Goal: Task Accomplishment & Management: Complete application form

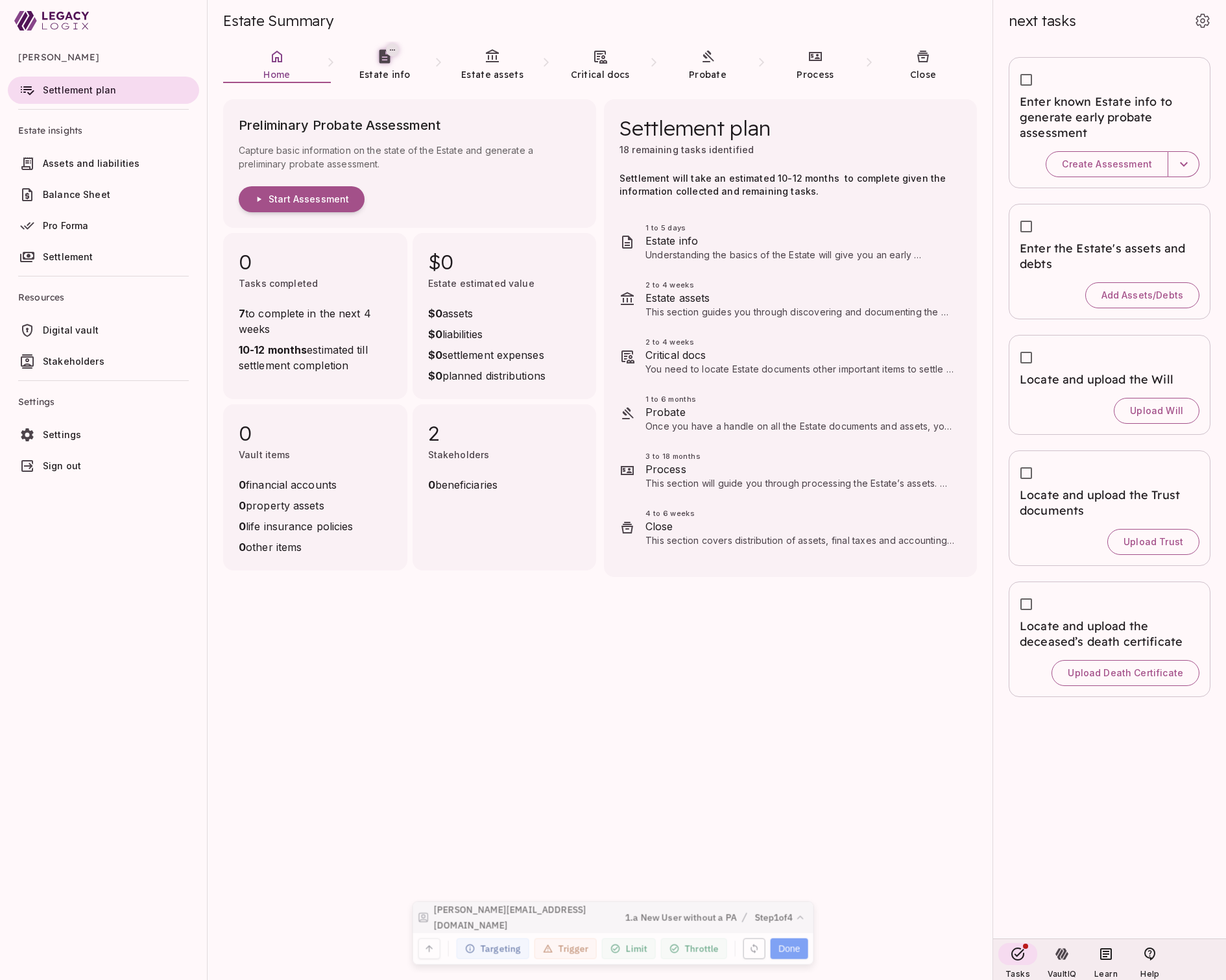
click at [752, 943] on icon "button" at bounding box center [755, 943] width 7 height 10
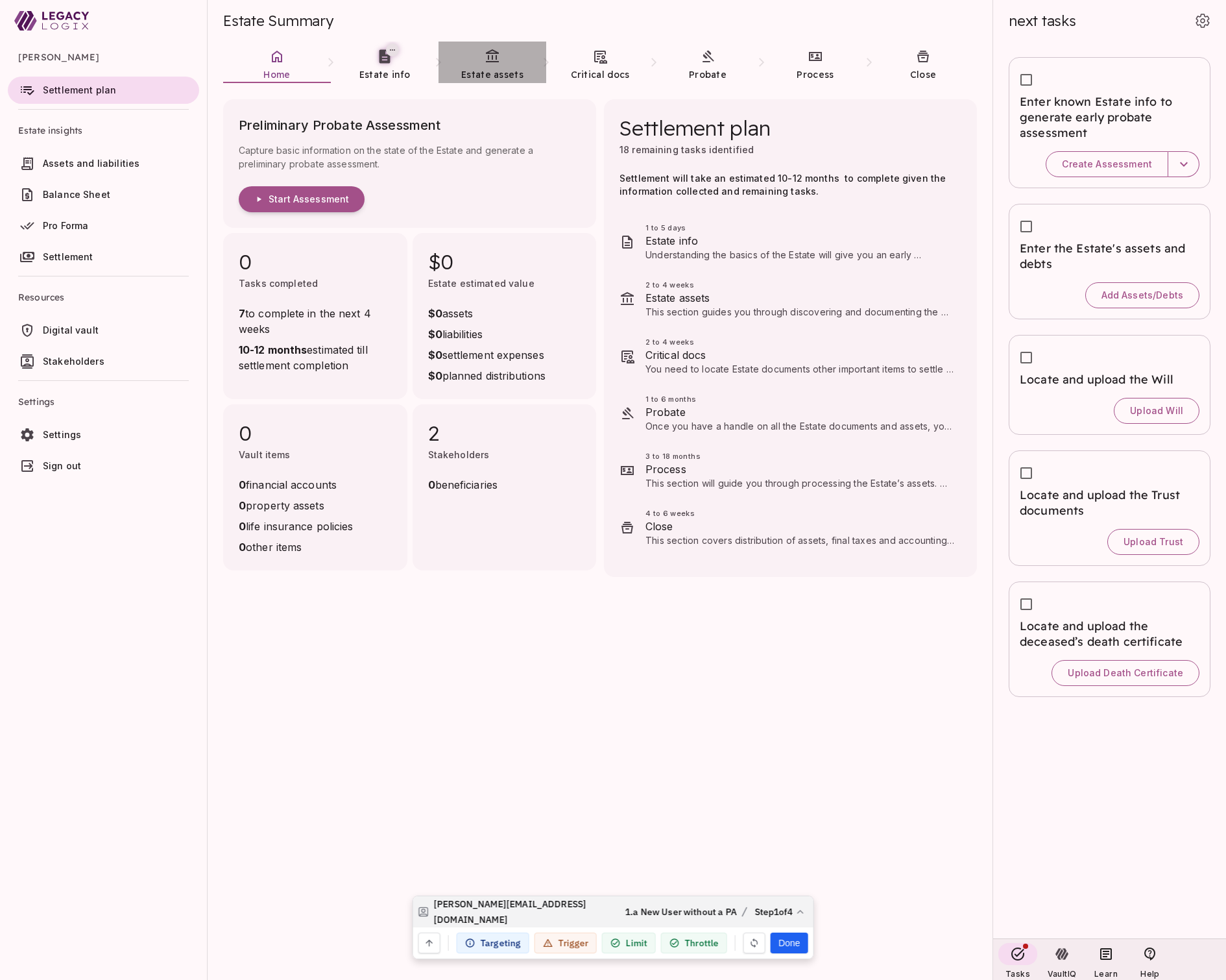
click at [497, 63] on icon at bounding box center [492, 56] width 16 height 16
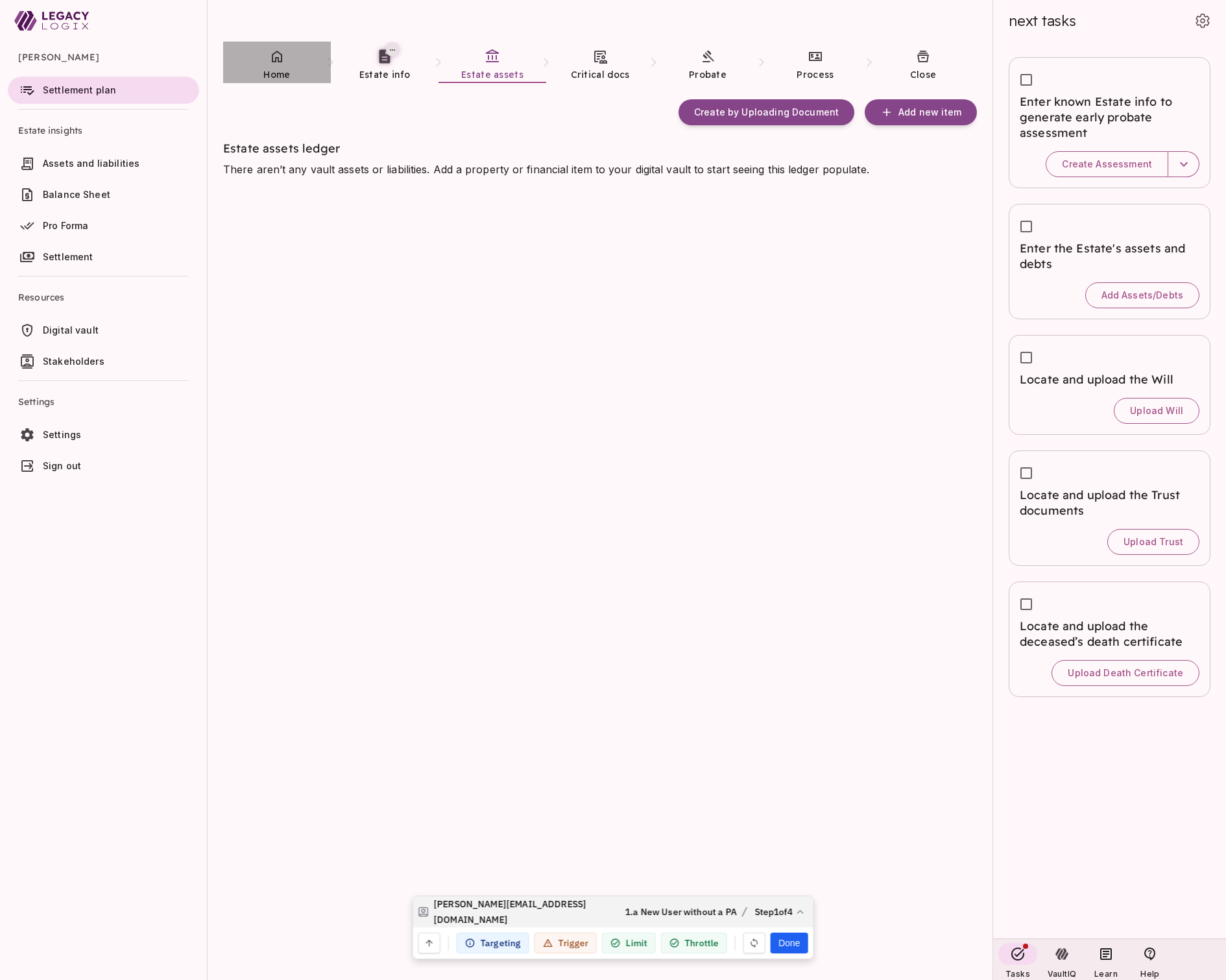
click at [275, 71] on span "Home" at bounding box center [277, 75] width 27 height 12
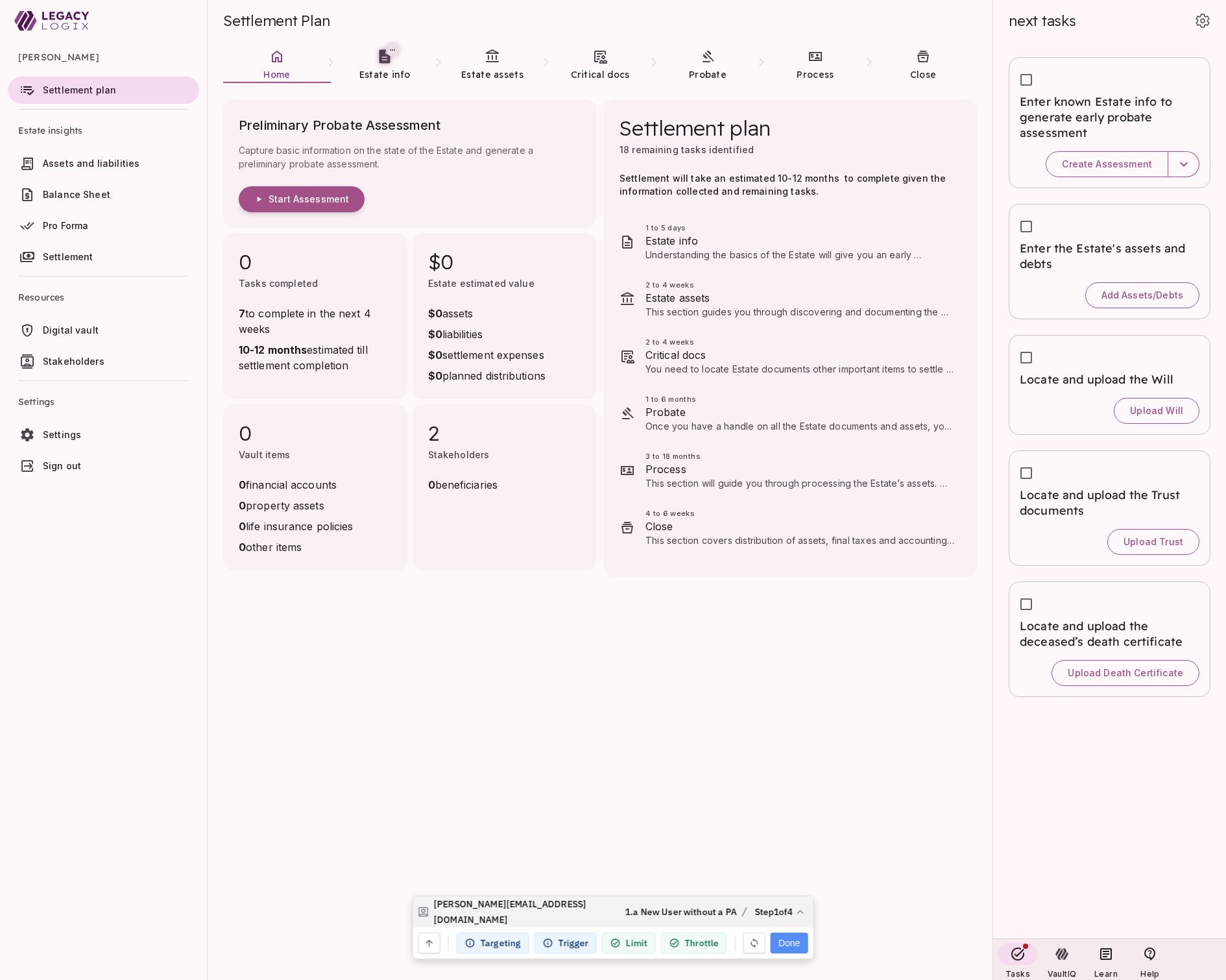
click at [793, 943] on button "Done" at bounding box center [789, 942] width 37 height 21
click at [754, 941] on icon "button" at bounding box center [755, 943] width 7 height 10
click at [490, 63] on icon at bounding box center [492, 56] width 16 height 16
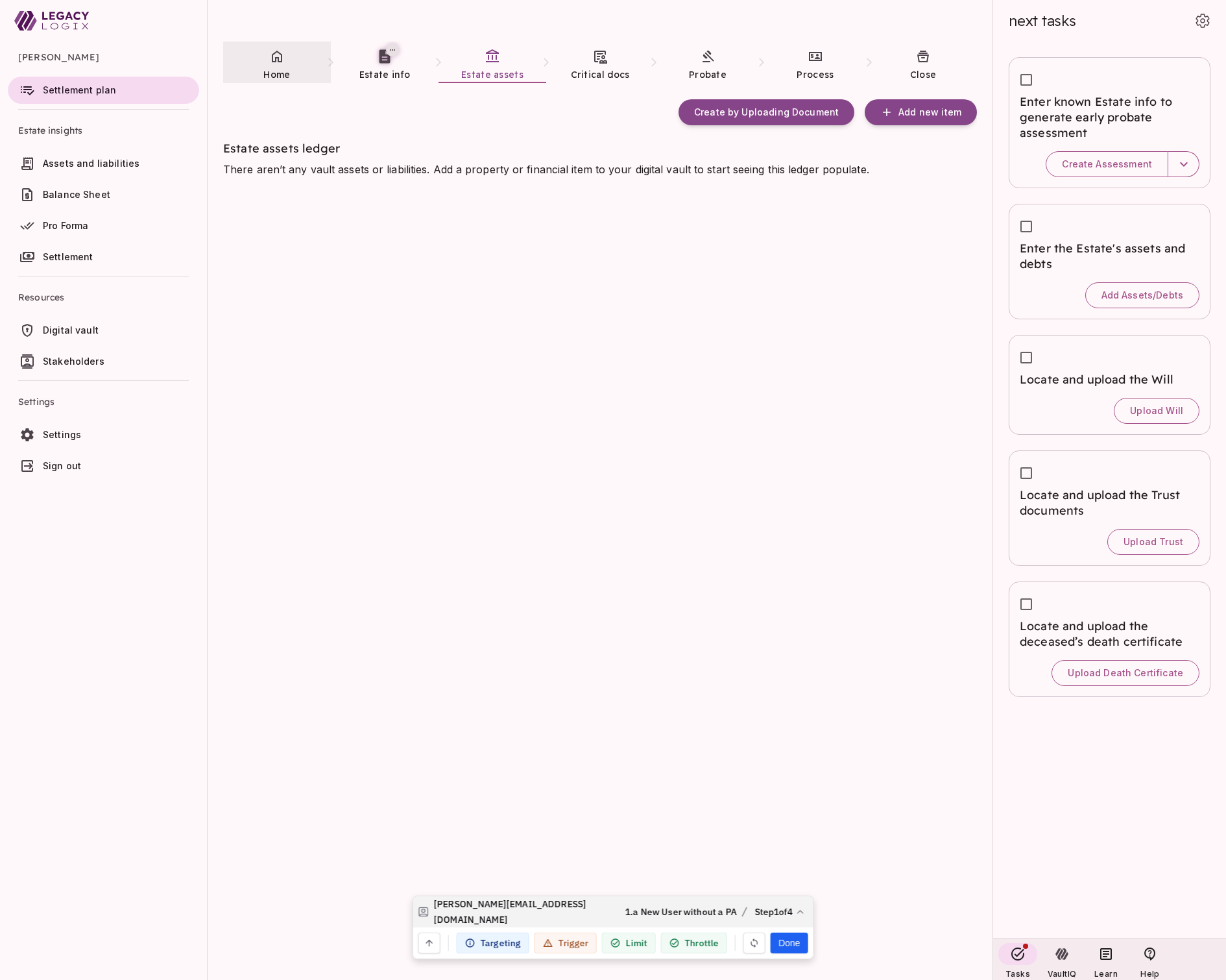
click at [279, 63] on icon at bounding box center [277, 56] width 16 height 16
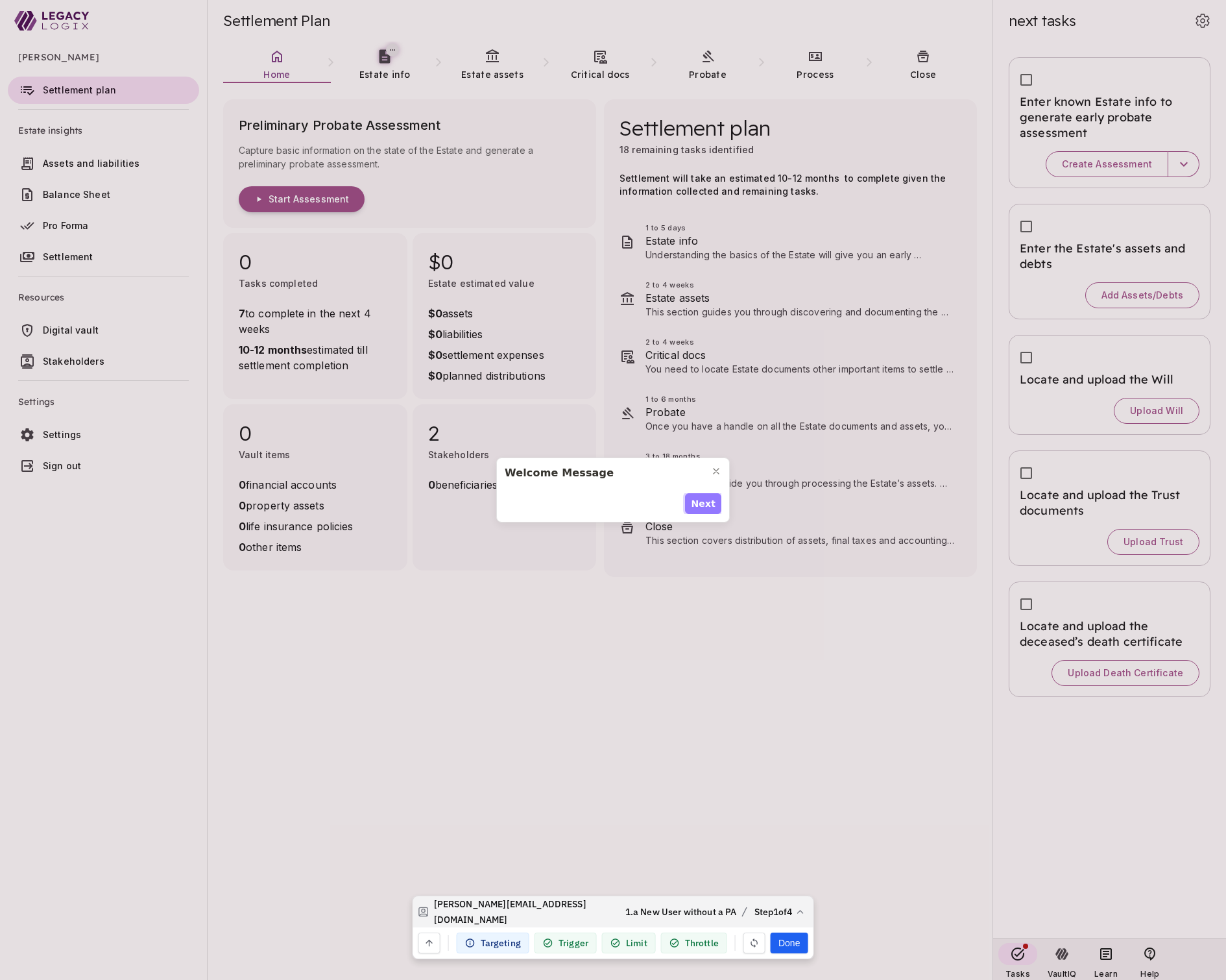
click at [706, 502] on span "Next" at bounding box center [703, 504] width 24 height 13
click at [706, 504] on span "Next" at bounding box center [703, 511] width 24 height 13
click at [706, 502] on span "Next" at bounding box center [703, 504] width 24 height 13
click at [705, 504] on span "Done" at bounding box center [702, 511] width 27 height 13
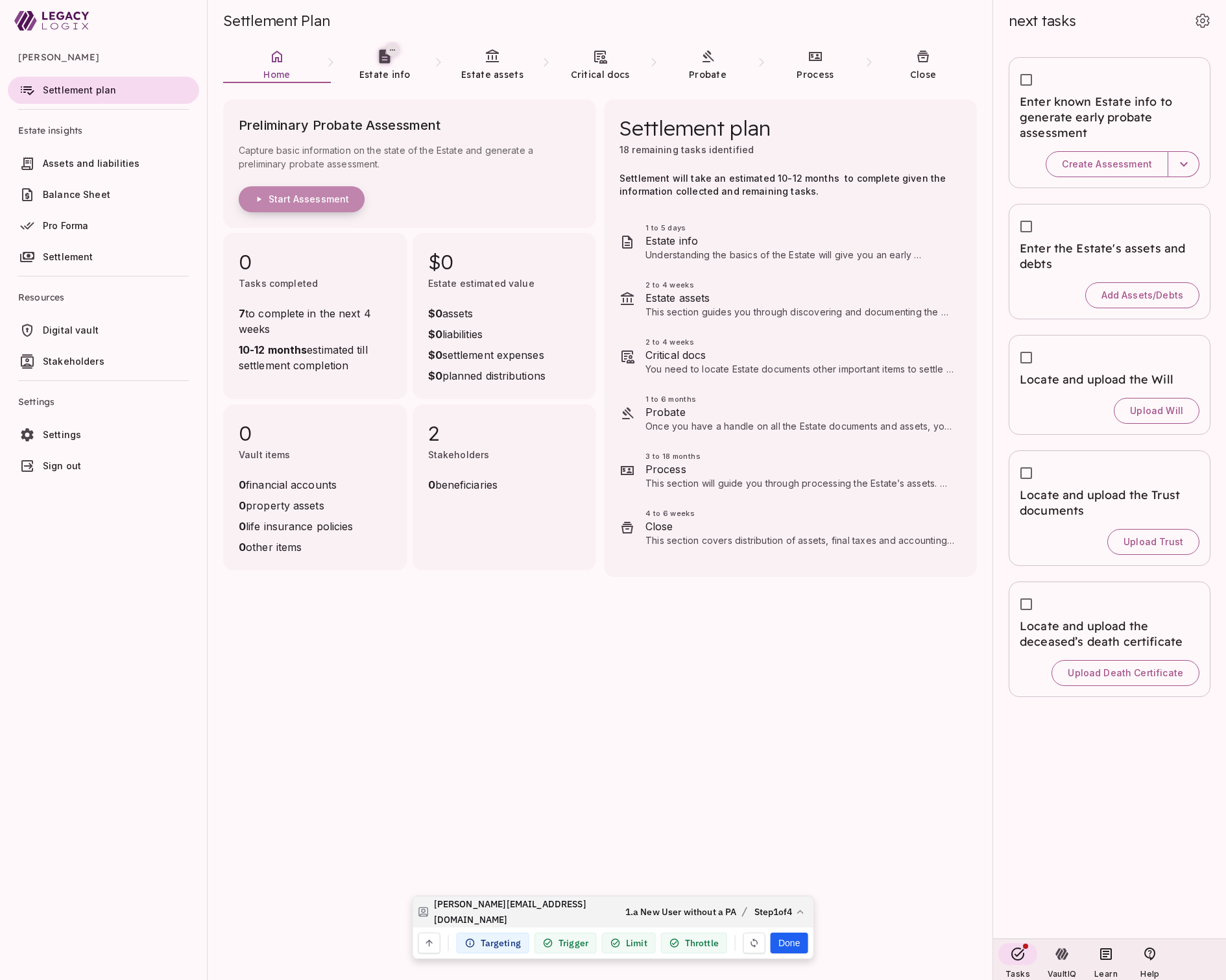
click at [301, 202] on span "Start Assessment" at bounding box center [309, 199] width 81 height 12
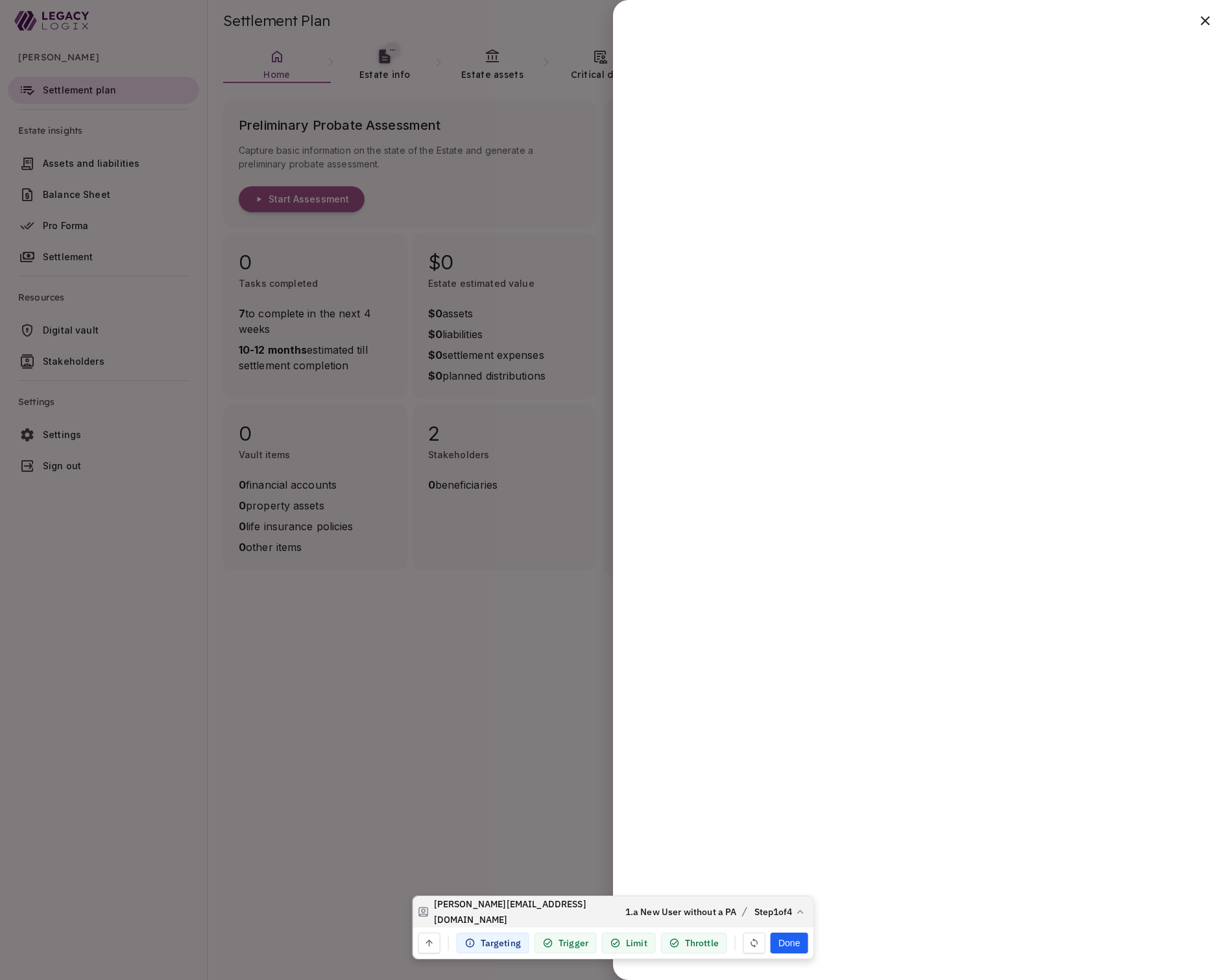
click at [563, 711] on div at bounding box center [613, 490] width 1226 height 980
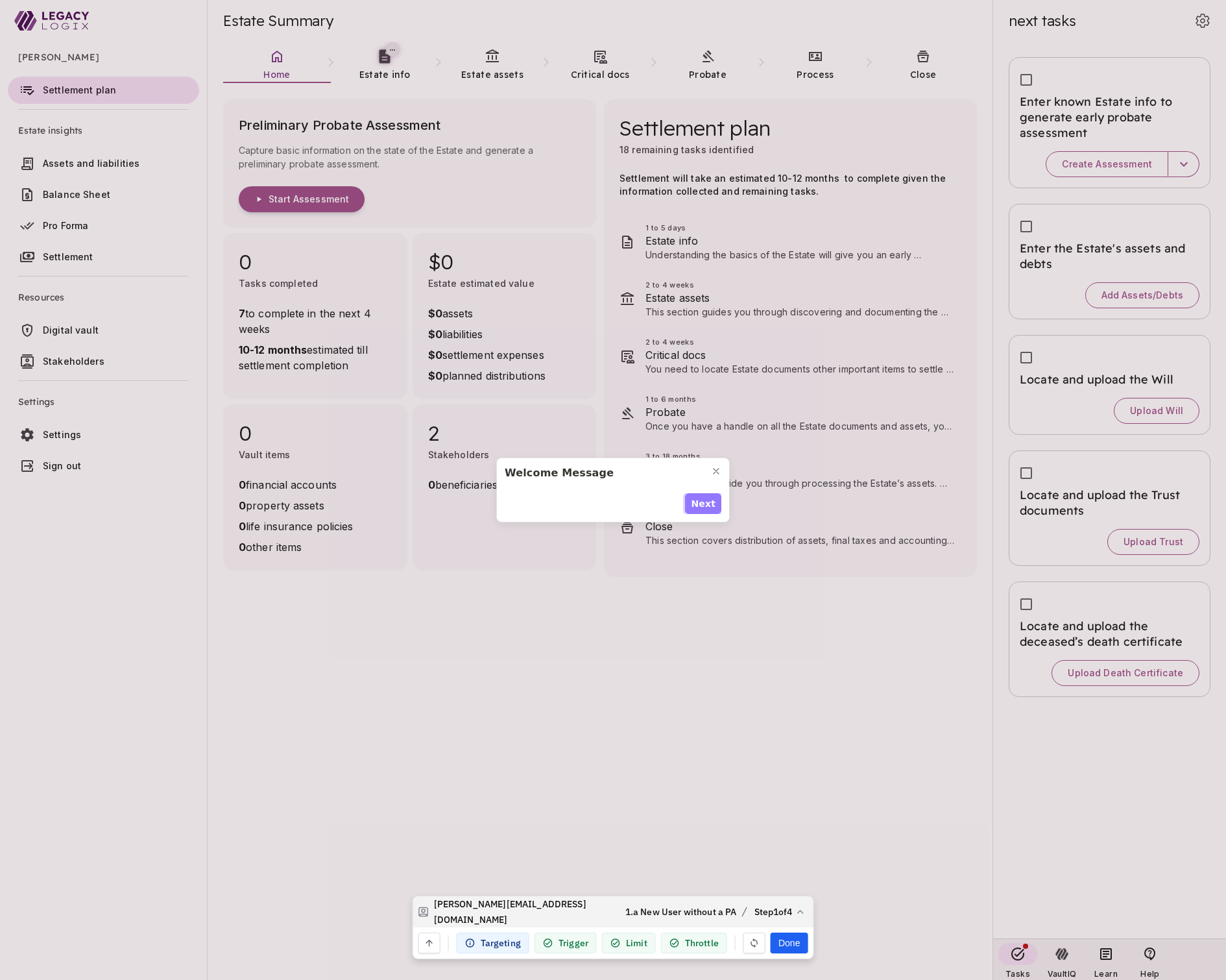
click at [705, 504] on span "Next" at bounding box center [703, 504] width 24 height 13
click at [705, 504] on span "Next" at bounding box center [703, 511] width 24 height 13
click at [705, 504] on span "Next" at bounding box center [703, 504] width 24 height 13
click at [705, 504] on span "Done" at bounding box center [702, 511] width 27 height 13
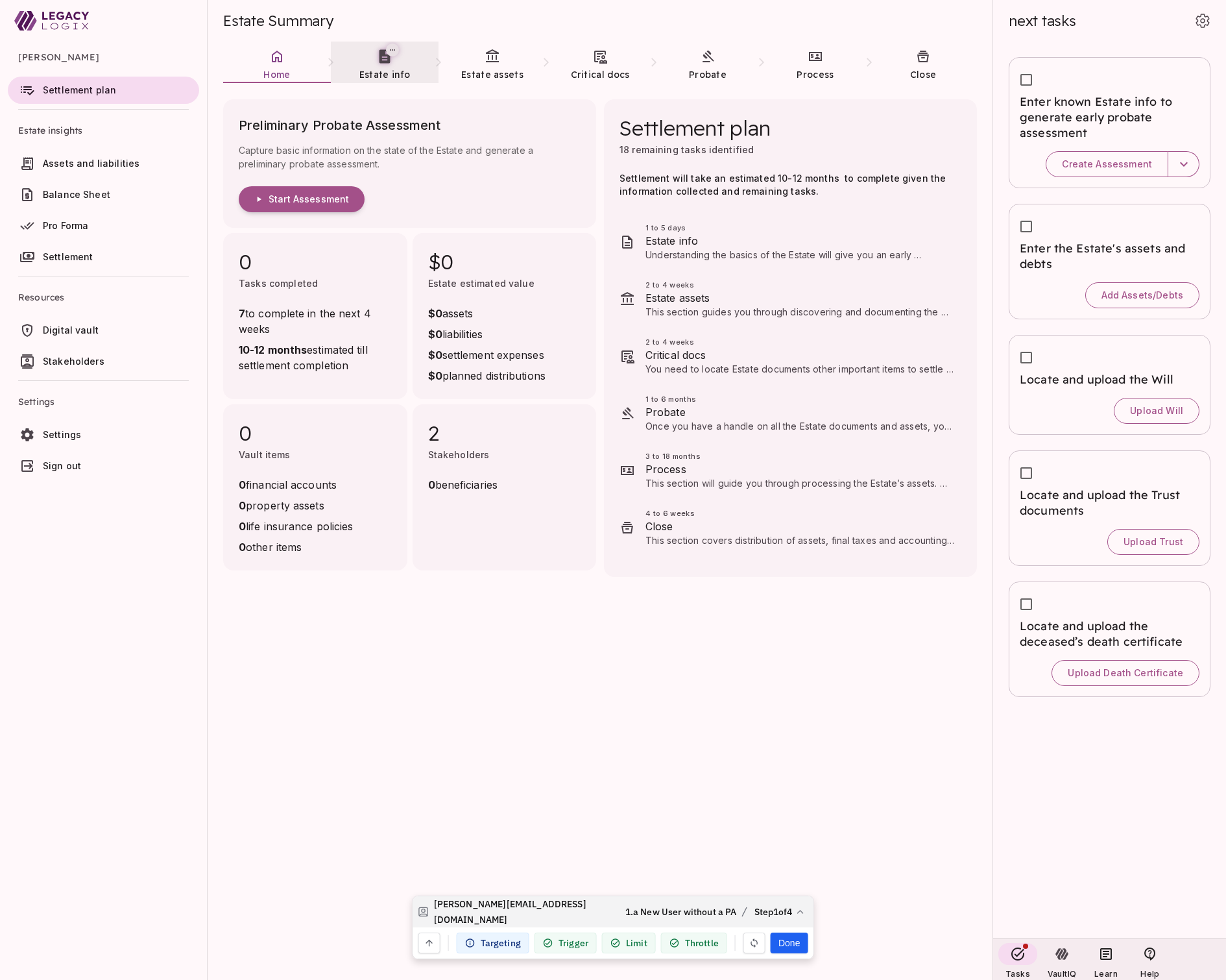
click at [380, 65] on link "Estate info" at bounding box center [385, 65] width 107 height 47
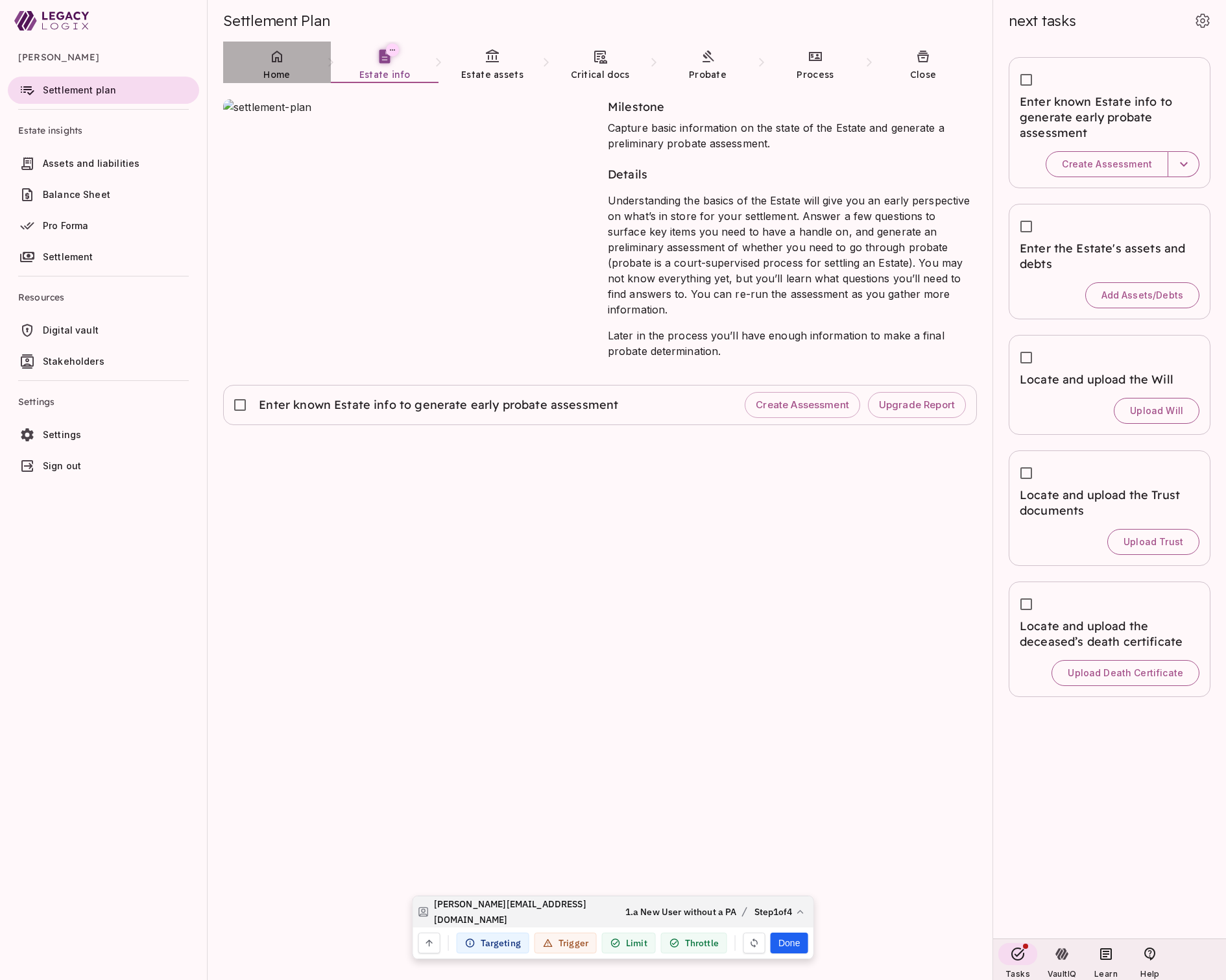
click at [277, 66] on link "Home" at bounding box center [277, 65] width 107 height 47
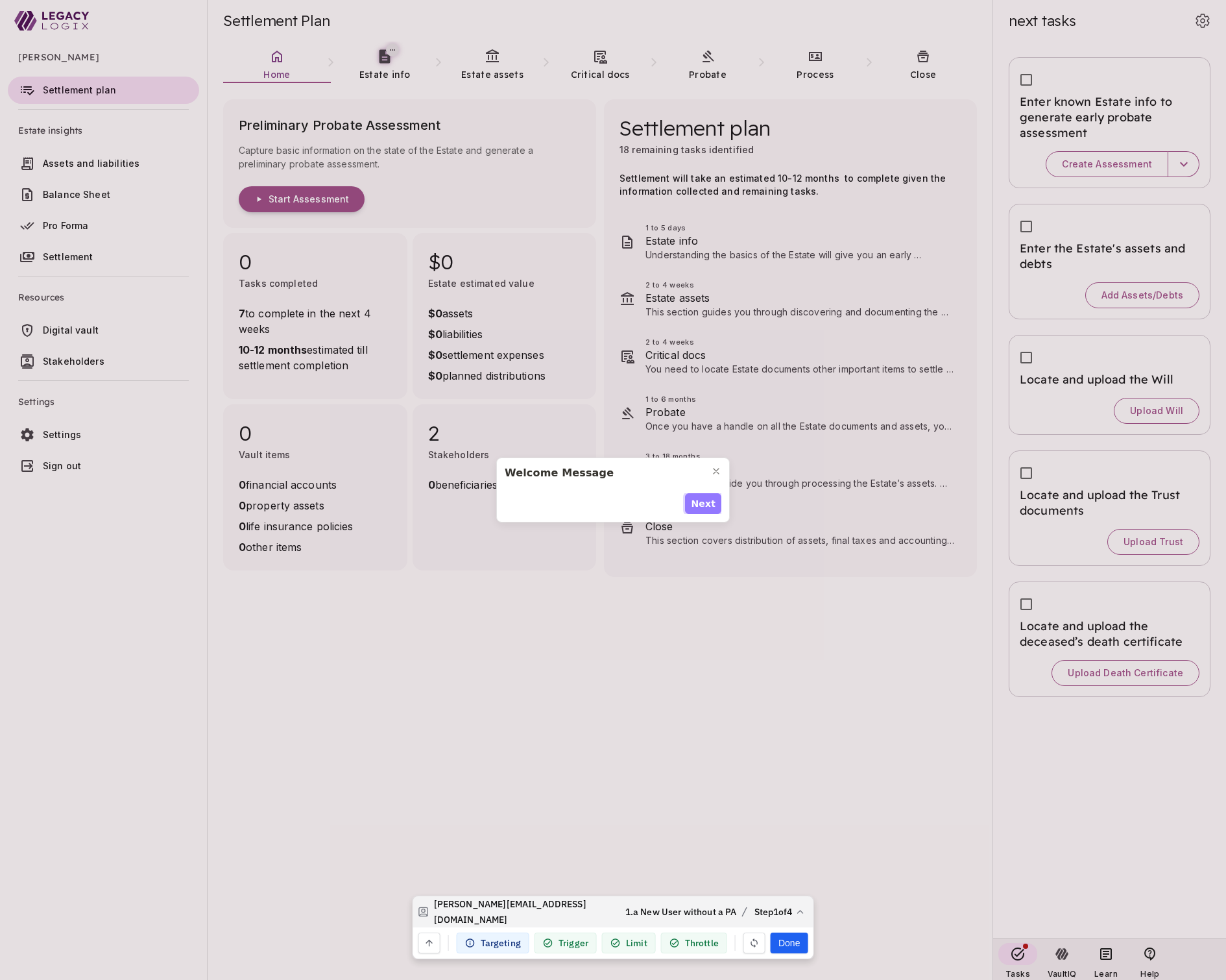
click at [701, 506] on span "Next" at bounding box center [703, 504] width 24 height 13
click at [701, 506] on span "Next" at bounding box center [703, 511] width 24 height 13
click at [701, 506] on span "Next" at bounding box center [703, 504] width 24 height 13
click at [701, 506] on span "Done" at bounding box center [702, 511] width 27 height 13
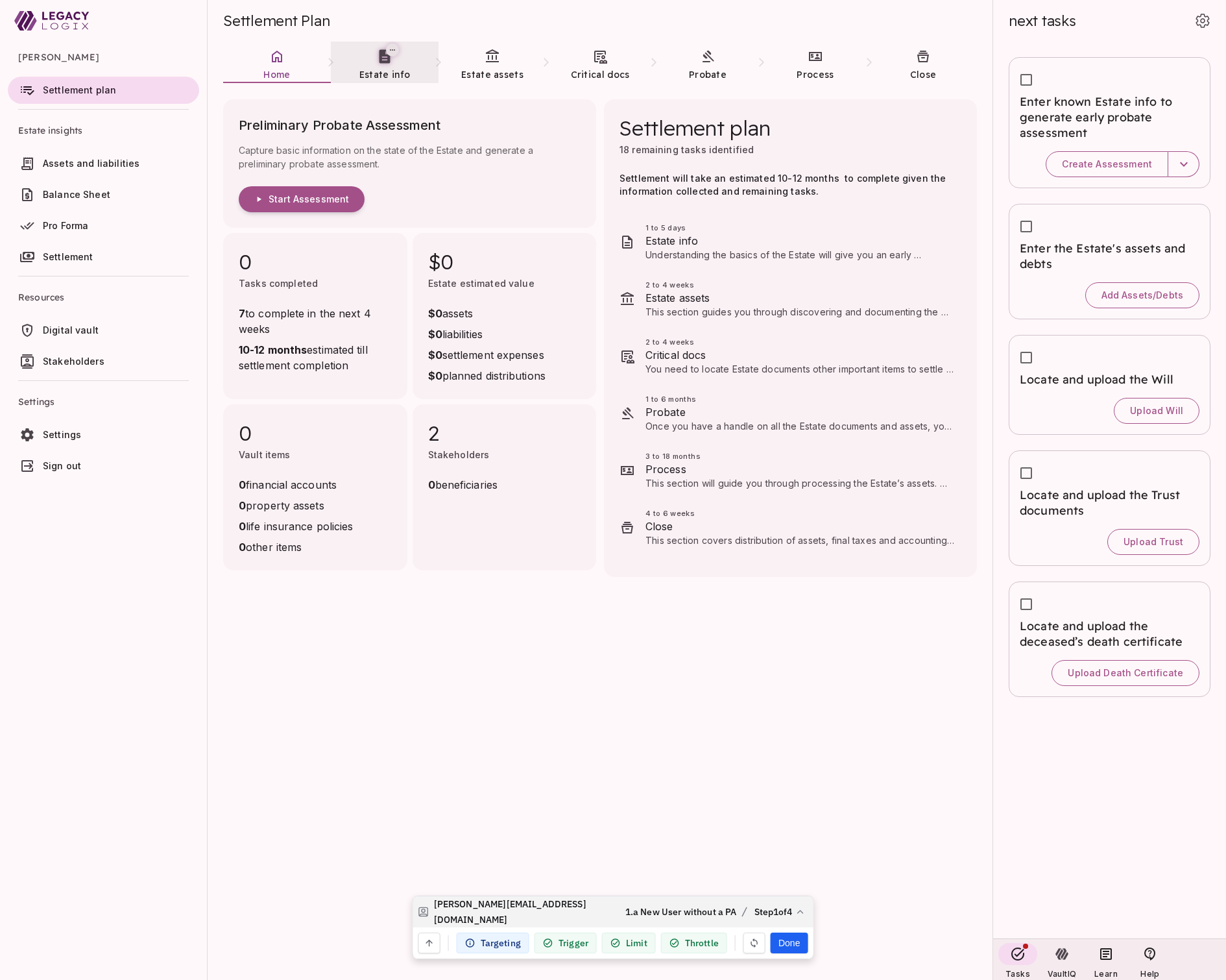
click at [386, 70] on span "Estate info" at bounding box center [385, 75] width 50 height 12
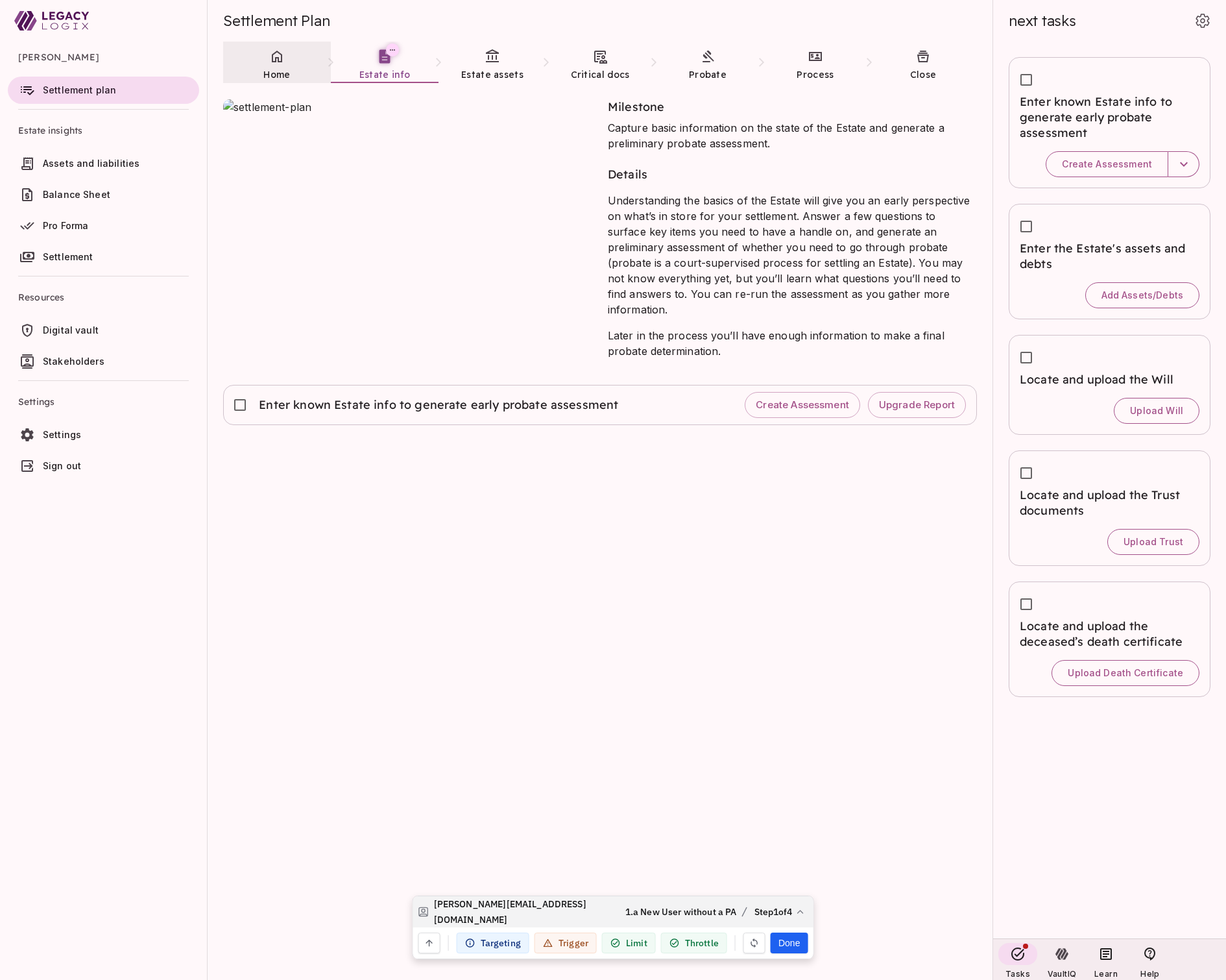
click at [286, 65] on link "Home" at bounding box center [277, 65] width 107 height 47
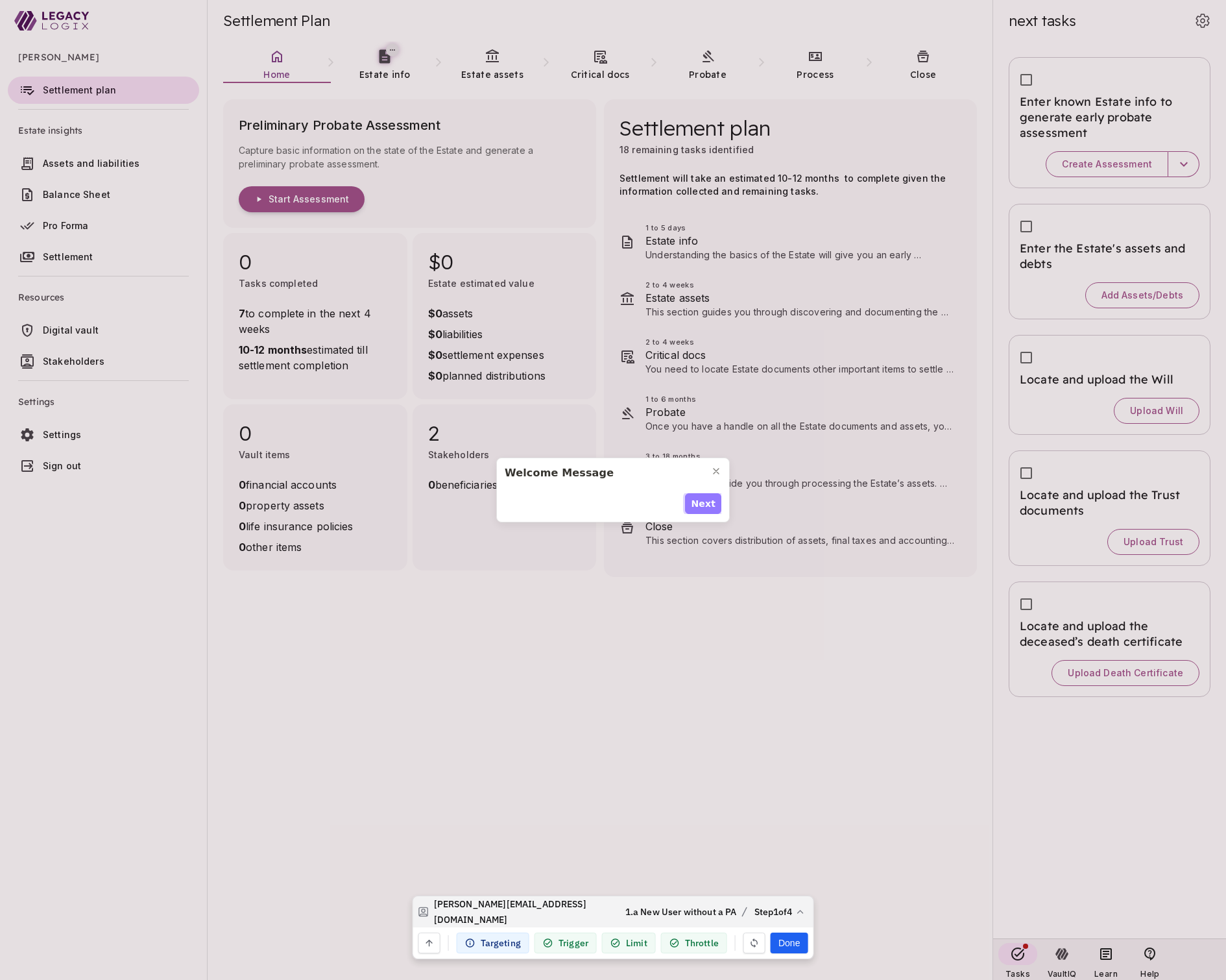
click at [705, 503] on span "Next" at bounding box center [703, 504] width 24 height 13
click at [705, 504] on span "Next" at bounding box center [703, 511] width 24 height 13
click at [705, 503] on span "Next" at bounding box center [703, 504] width 24 height 13
click at [705, 504] on span "Done" at bounding box center [702, 511] width 27 height 13
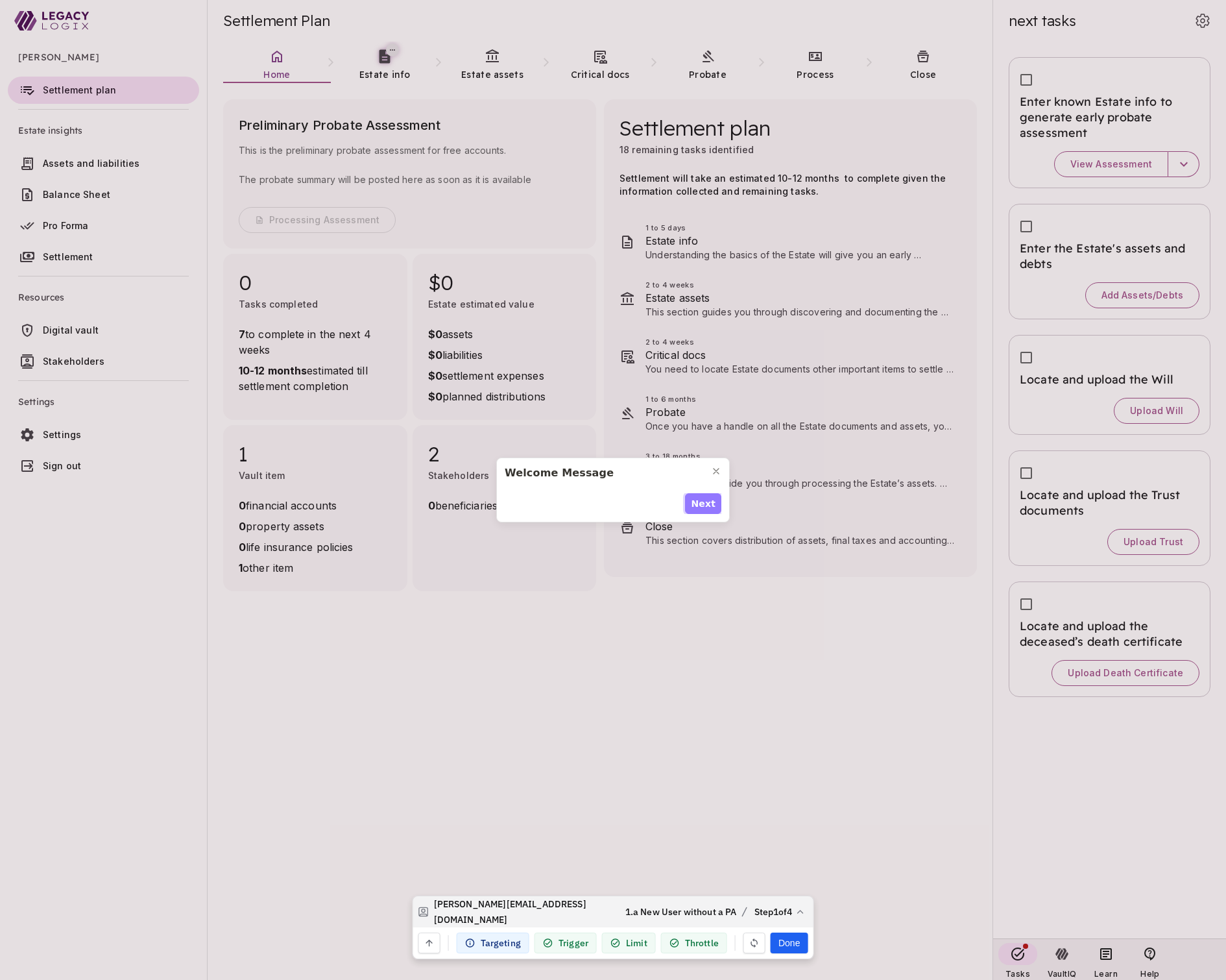
click at [704, 507] on span "Next" at bounding box center [703, 504] width 24 height 13
click at [704, 507] on span "Next" at bounding box center [703, 511] width 24 height 13
click at [704, 507] on span "Next" at bounding box center [703, 504] width 24 height 13
click at [704, 507] on span "Done" at bounding box center [702, 511] width 27 height 13
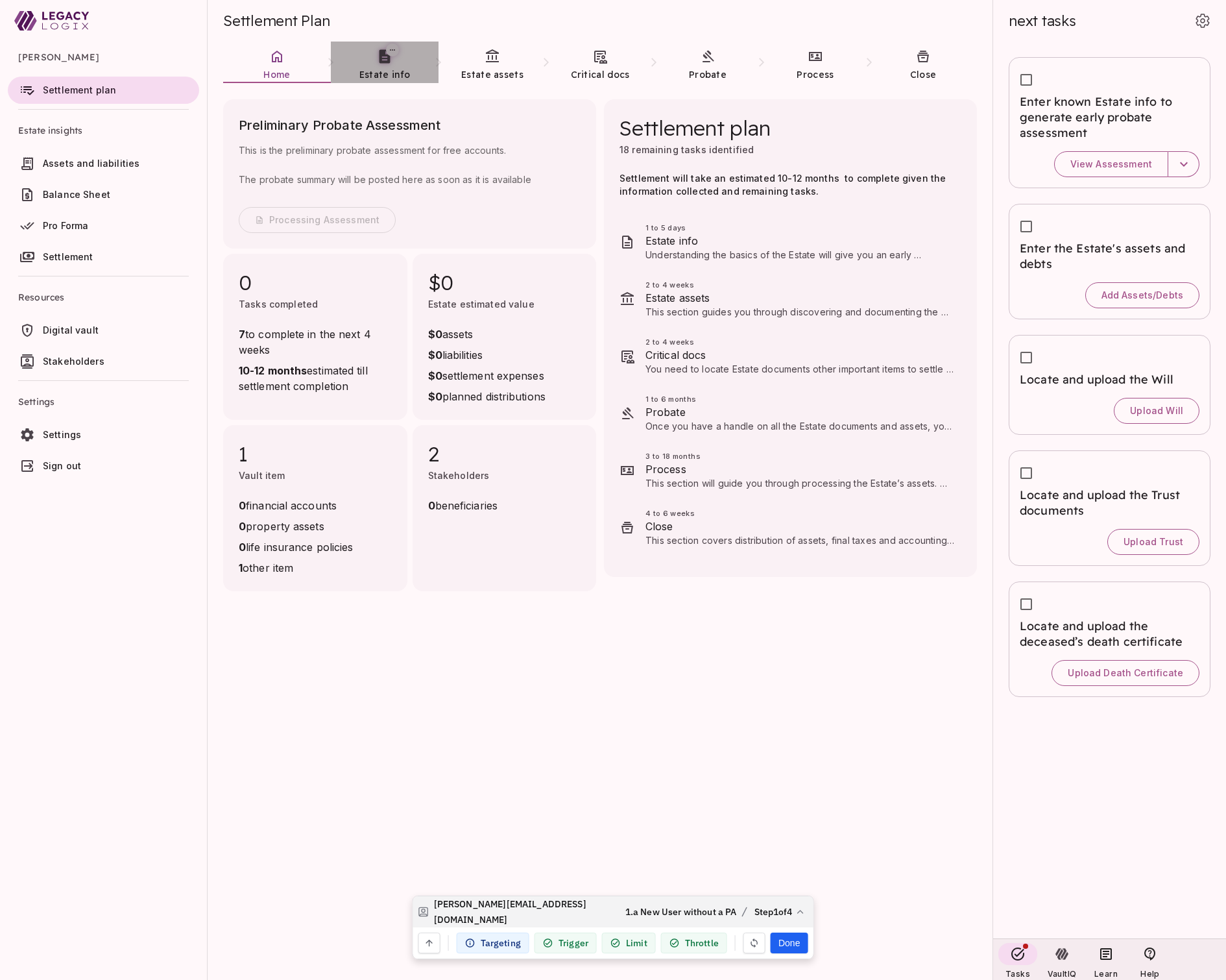
click at [382, 70] on span "Estate info" at bounding box center [385, 75] width 50 height 12
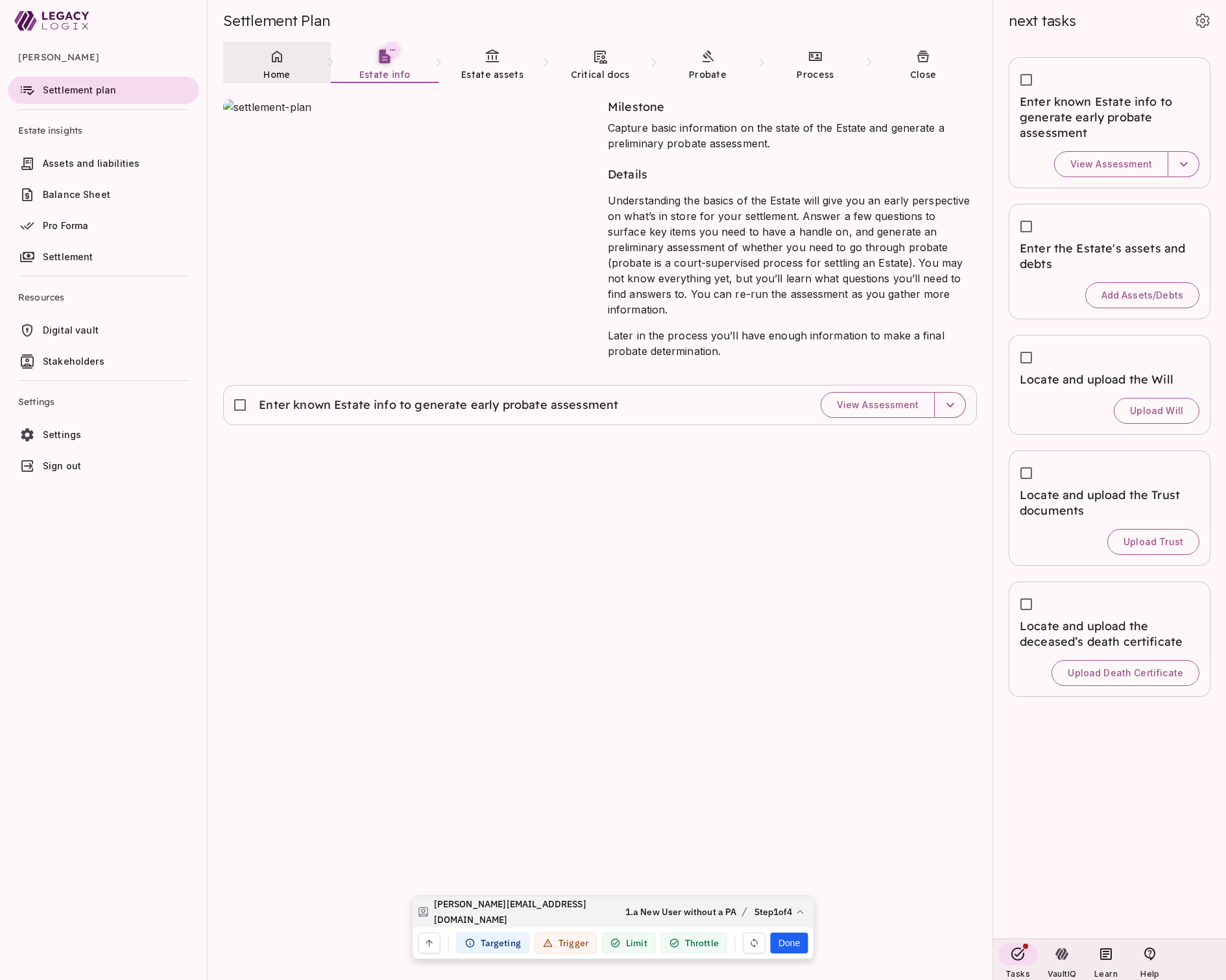
click at [275, 66] on link "Home" at bounding box center [277, 65] width 107 height 47
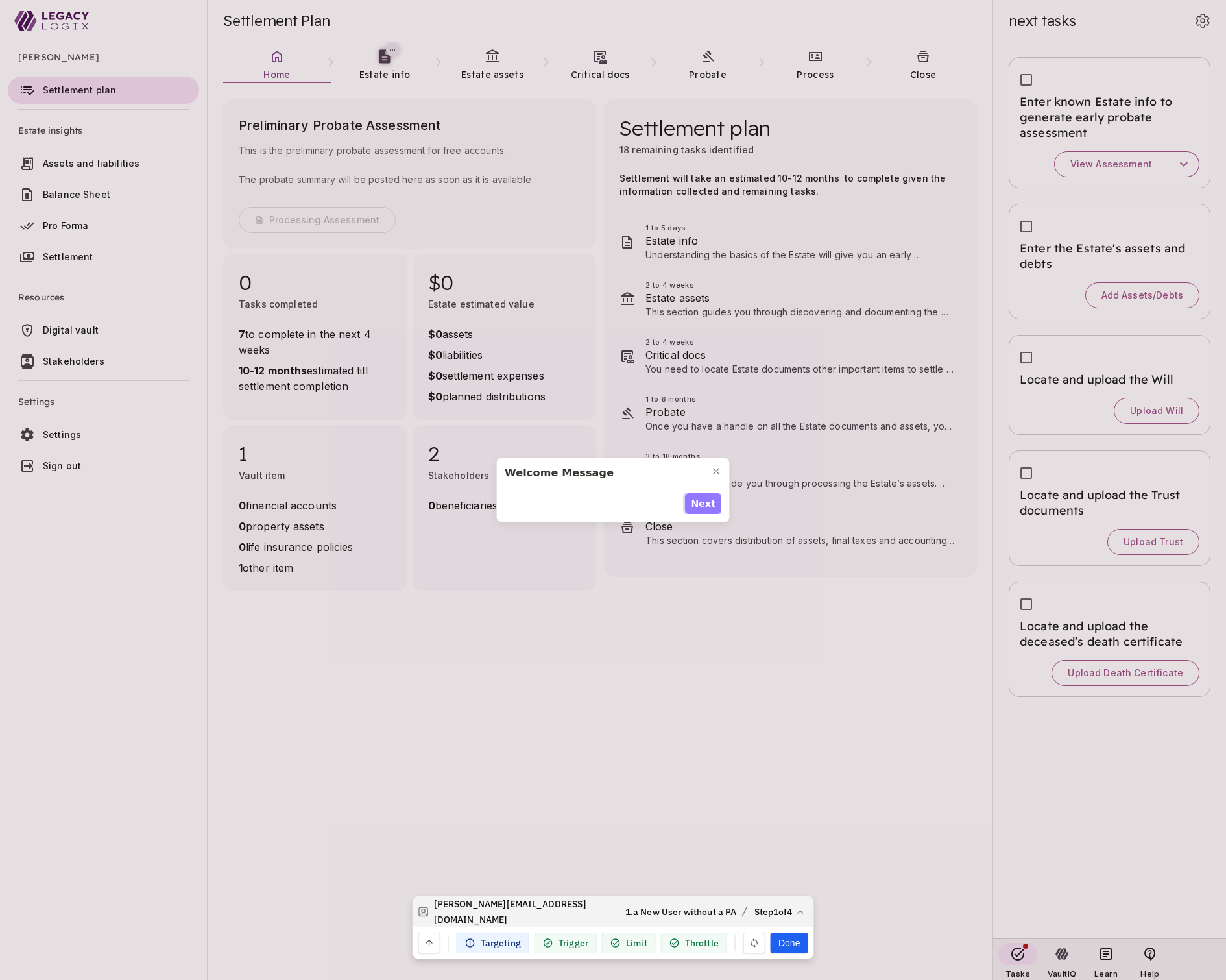
click at [709, 504] on span "Next" at bounding box center [703, 504] width 24 height 13
click at [709, 504] on span "Next" at bounding box center [703, 511] width 24 height 13
click at [709, 504] on span "Next" at bounding box center [703, 504] width 24 height 13
click at [709, 504] on span "Done" at bounding box center [702, 511] width 27 height 13
click at [709, 502] on span "Next" at bounding box center [703, 504] width 24 height 13
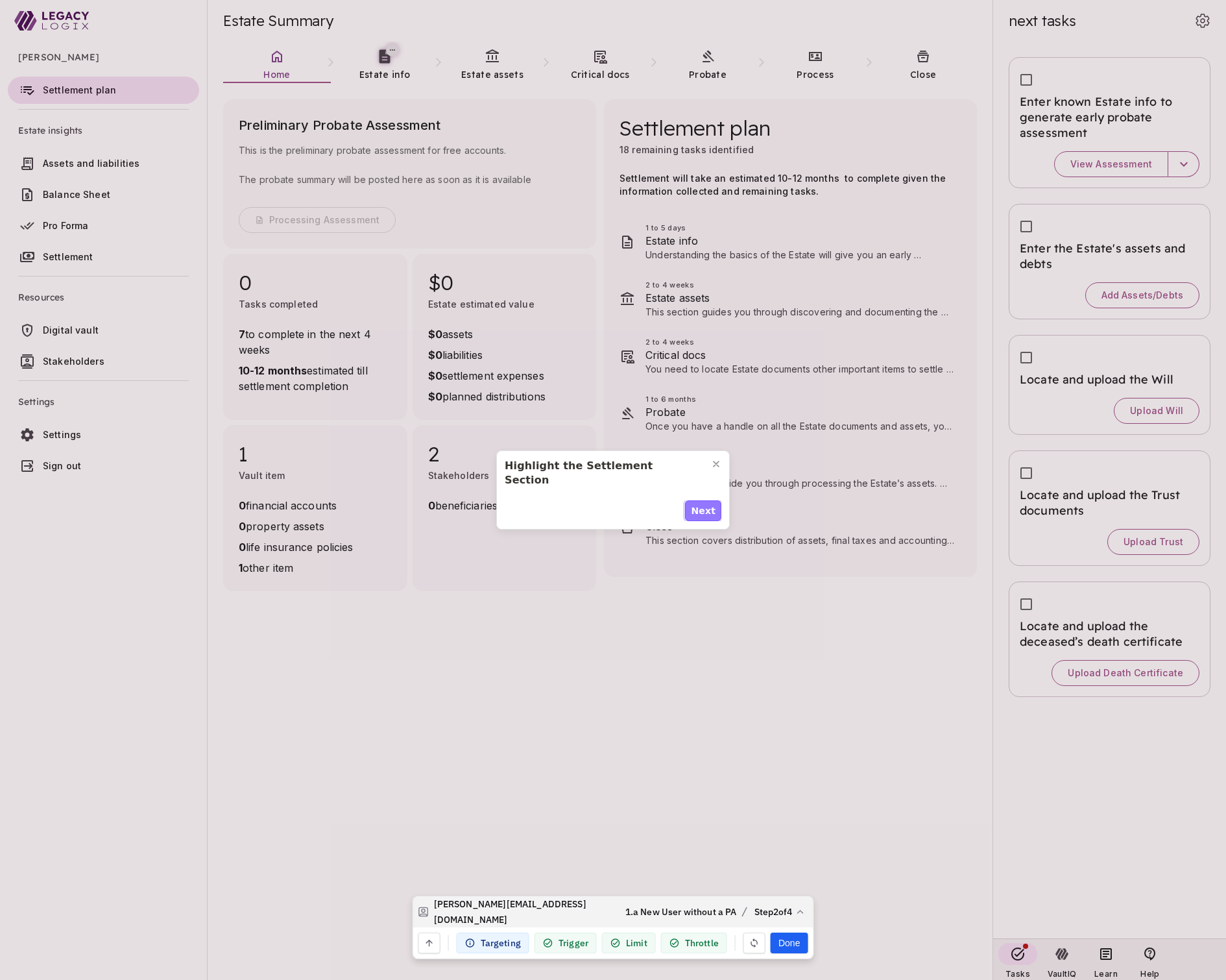
click at [709, 504] on span "Next" at bounding box center [703, 511] width 24 height 13
click at [709, 502] on span "Next" at bounding box center [703, 504] width 24 height 13
click at [709, 504] on span "Done" at bounding box center [702, 511] width 27 height 13
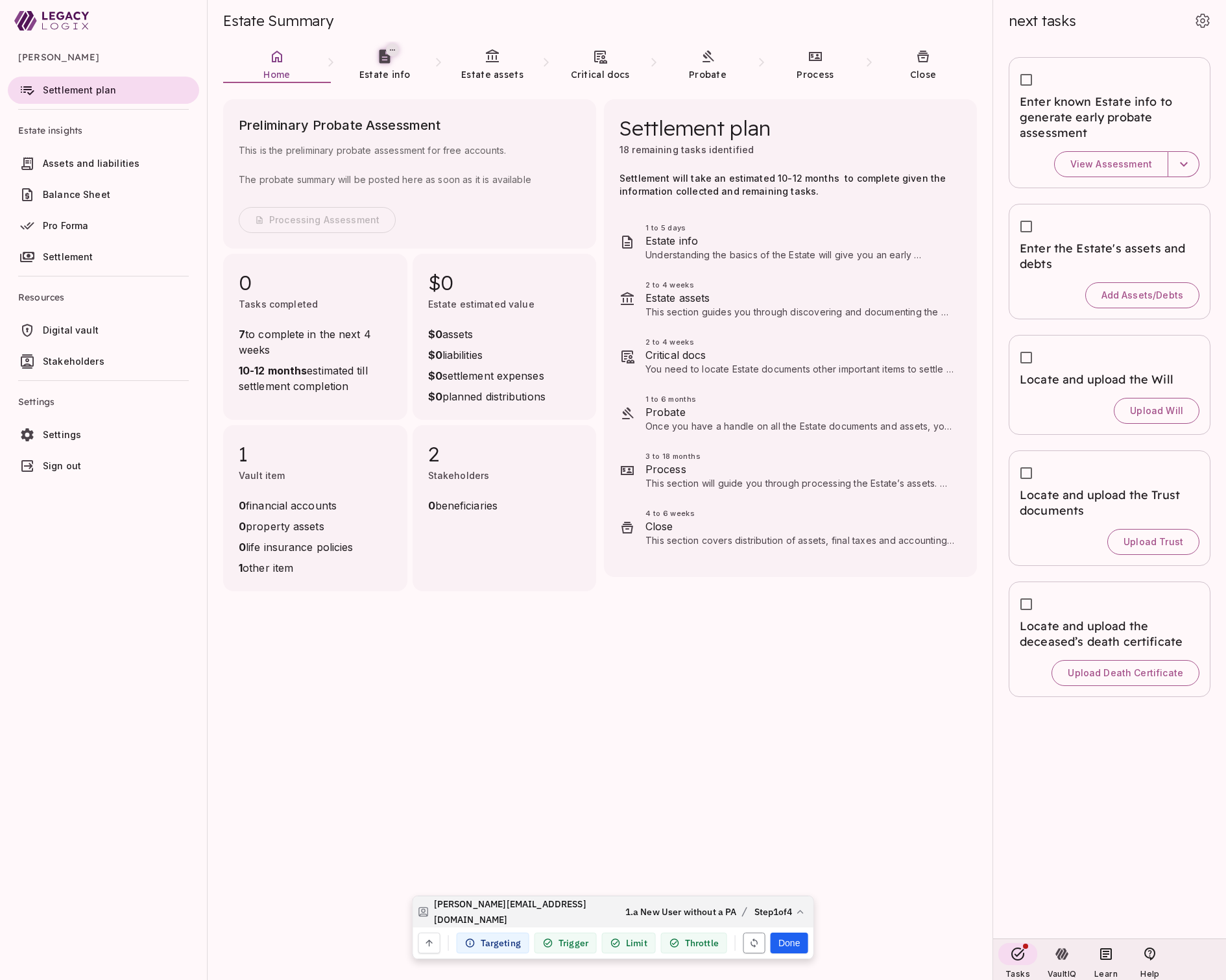
click at [754, 941] on icon "button" at bounding box center [755, 943] width 7 height 10
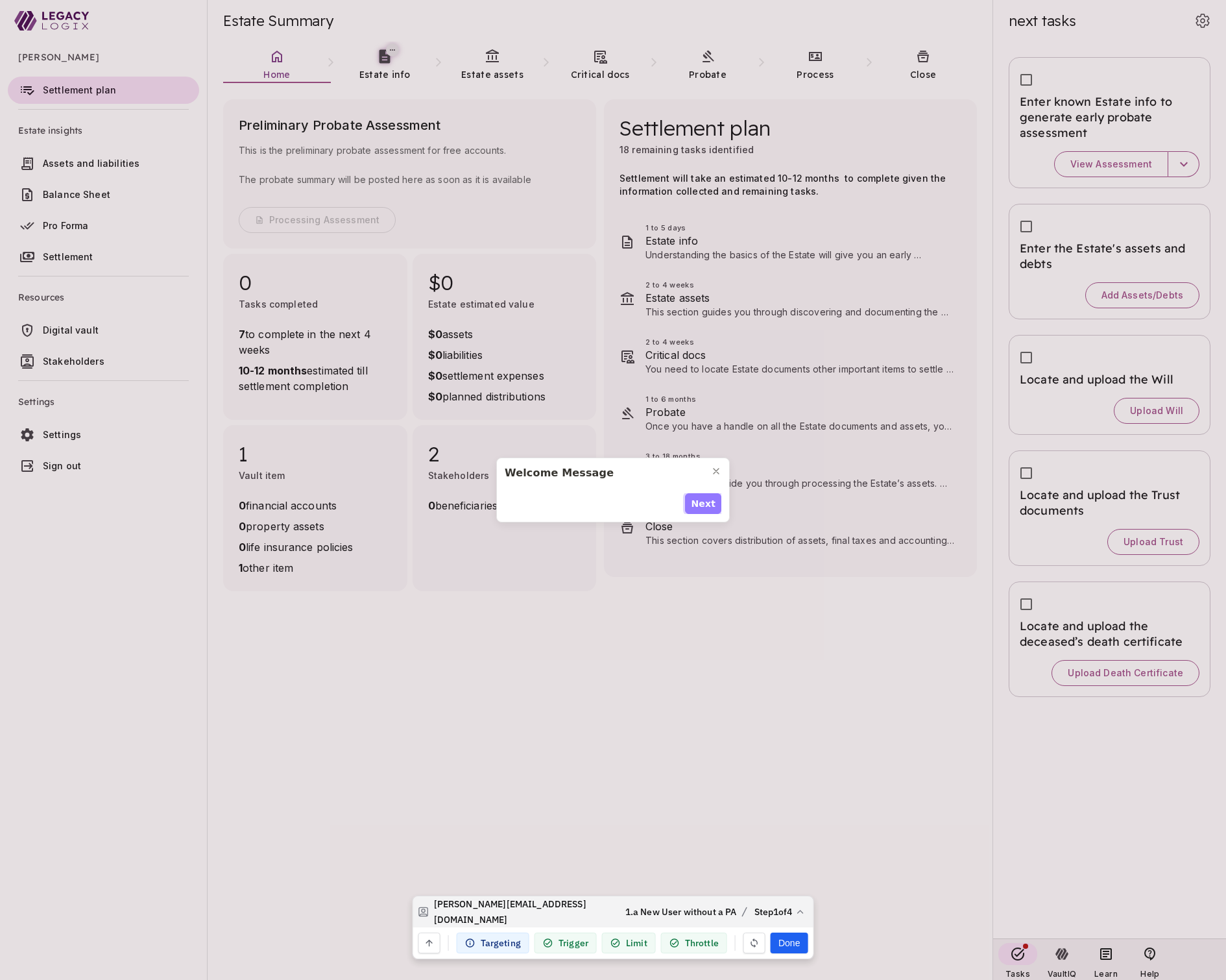
click at [705, 500] on span "Next" at bounding box center [703, 504] width 24 height 13
click at [701, 504] on span "Next" at bounding box center [703, 511] width 24 height 13
click at [701, 501] on span "Next" at bounding box center [703, 504] width 24 height 13
click at [701, 504] on span "Done" at bounding box center [702, 511] width 27 height 13
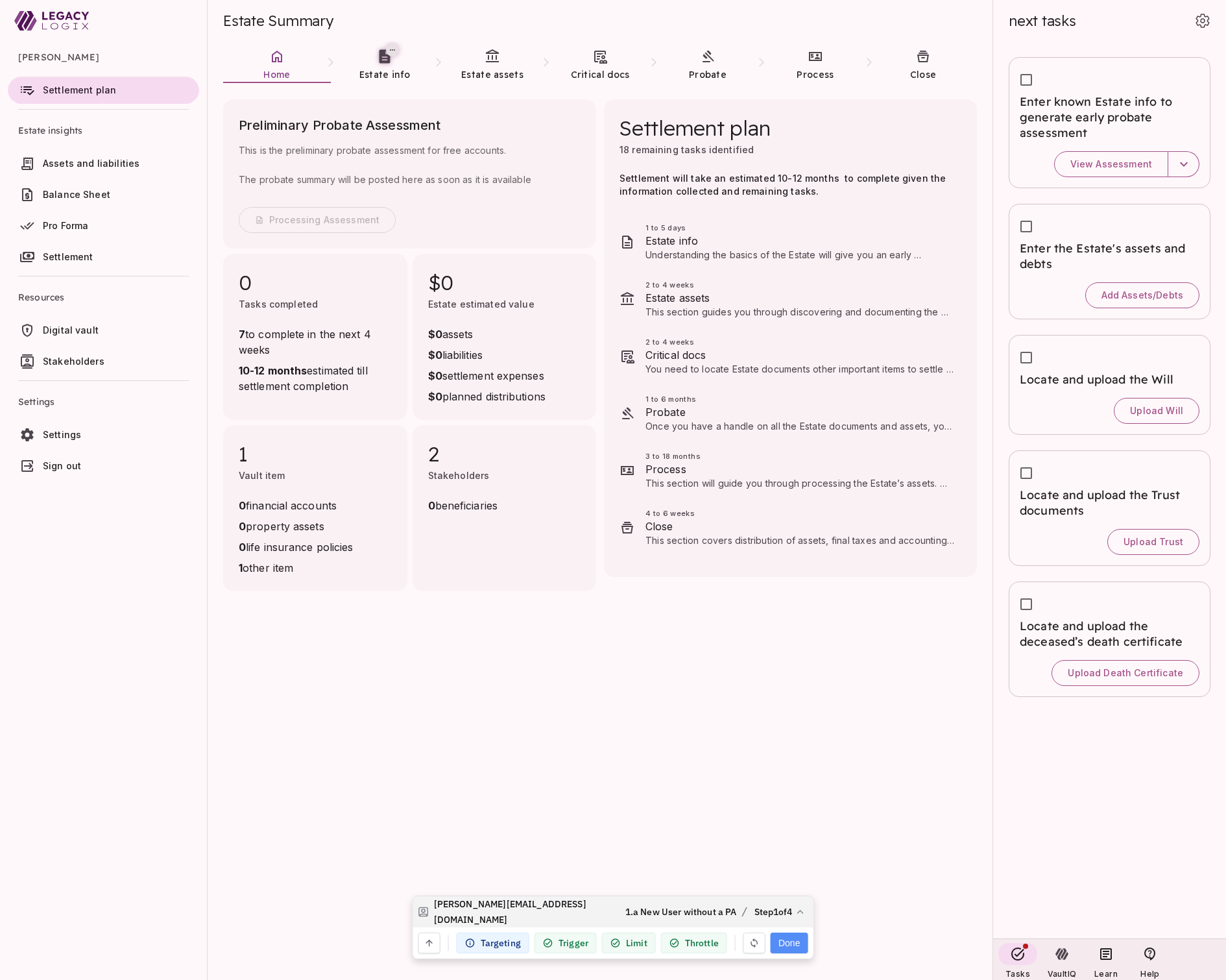
click at [792, 945] on button "Done" at bounding box center [789, 942] width 37 height 21
click at [426, 697] on div "Preliminary Probate Assessment This is the preliminary probate assessment for f…" at bounding box center [600, 548] width 754 height 897
click at [381, 61] on icon at bounding box center [385, 56] width 11 height 13
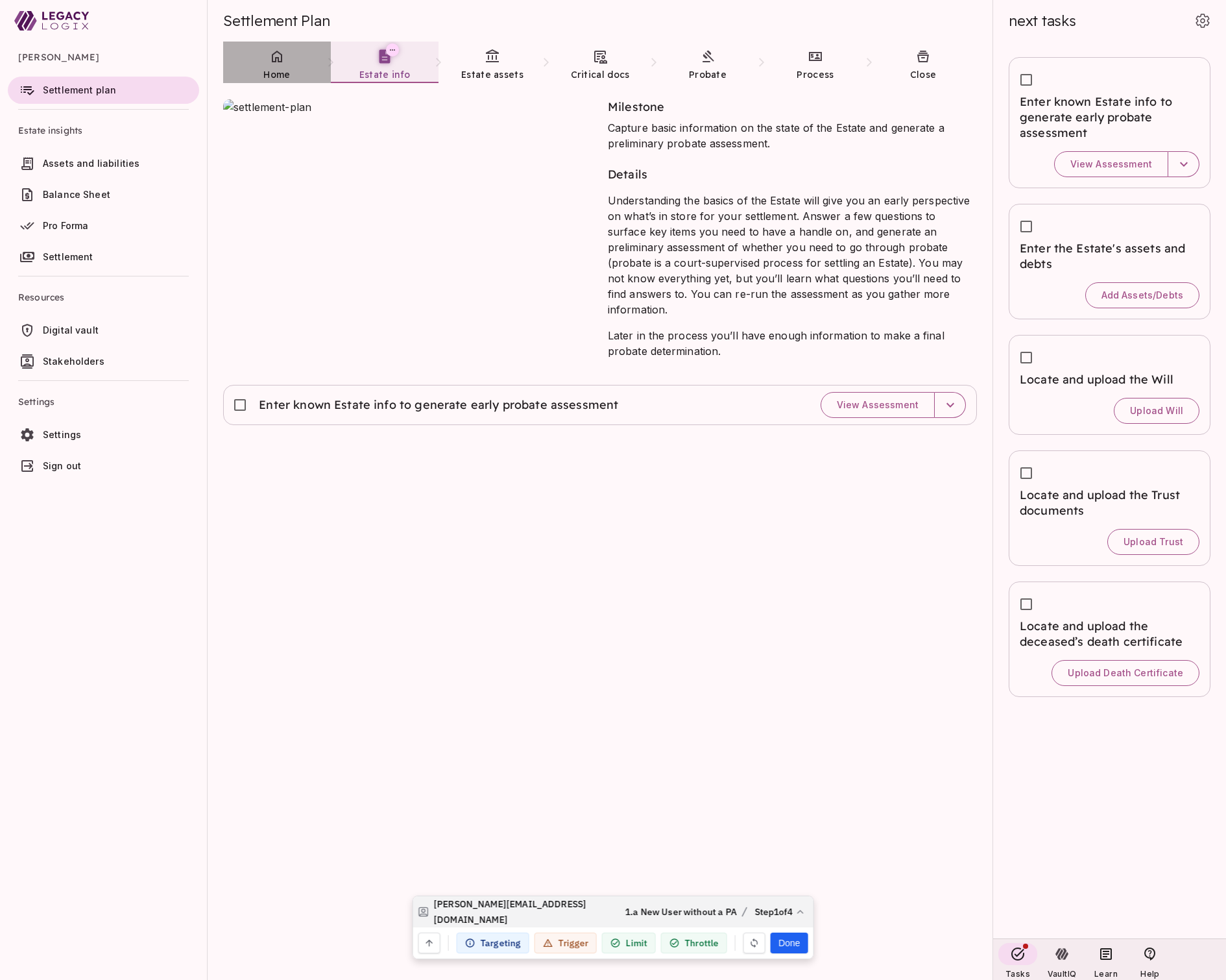
click at [294, 66] on link "Home" at bounding box center [277, 65] width 107 height 47
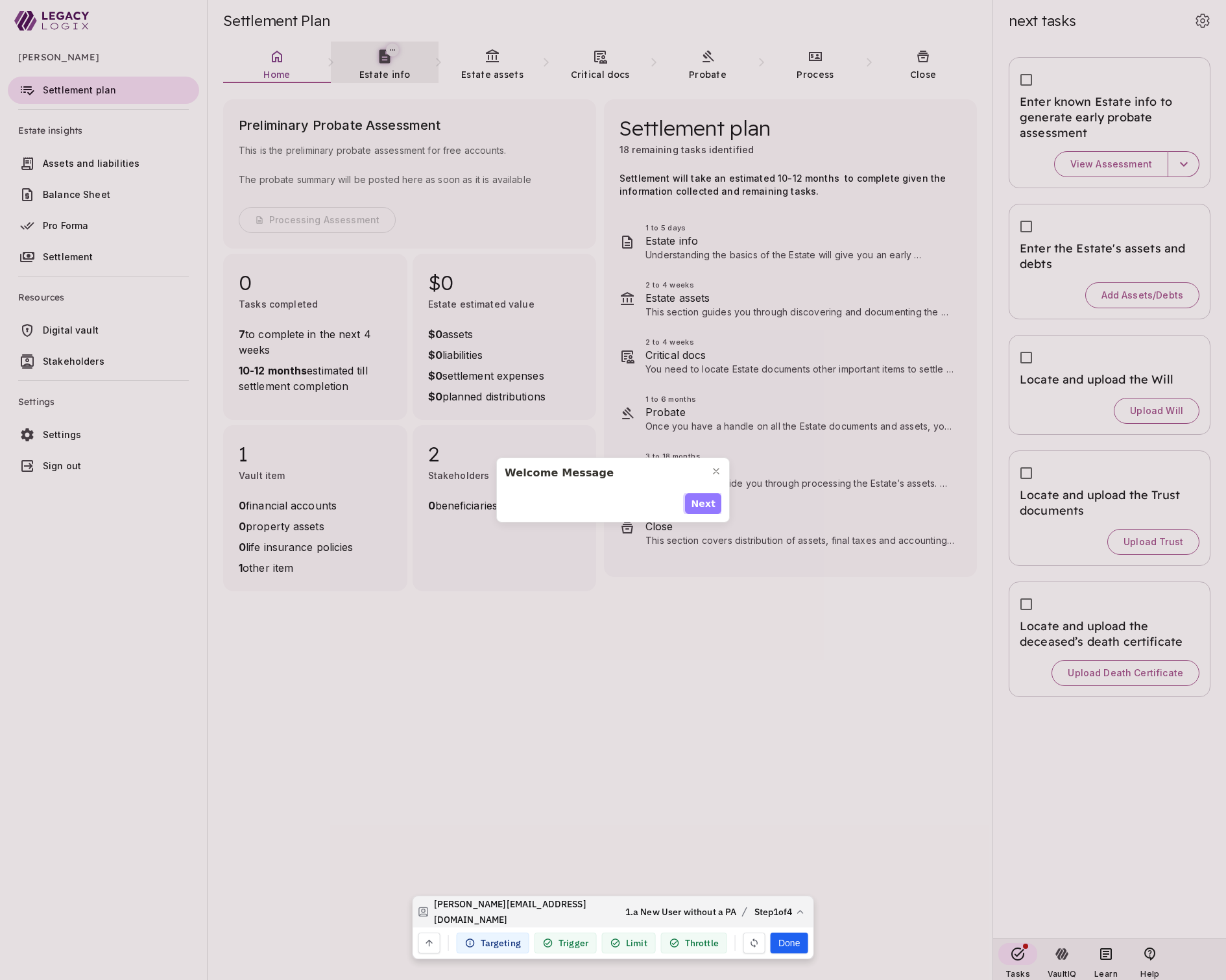
click at [704, 506] on span "Next" at bounding box center [703, 504] width 24 height 13
click at [704, 506] on span "Next" at bounding box center [703, 511] width 24 height 13
click at [704, 506] on span "Next" at bounding box center [703, 504] width 24 height 13
click at [704, 506] on span "Done" at bounding box center [702, 511] width 27 height 13
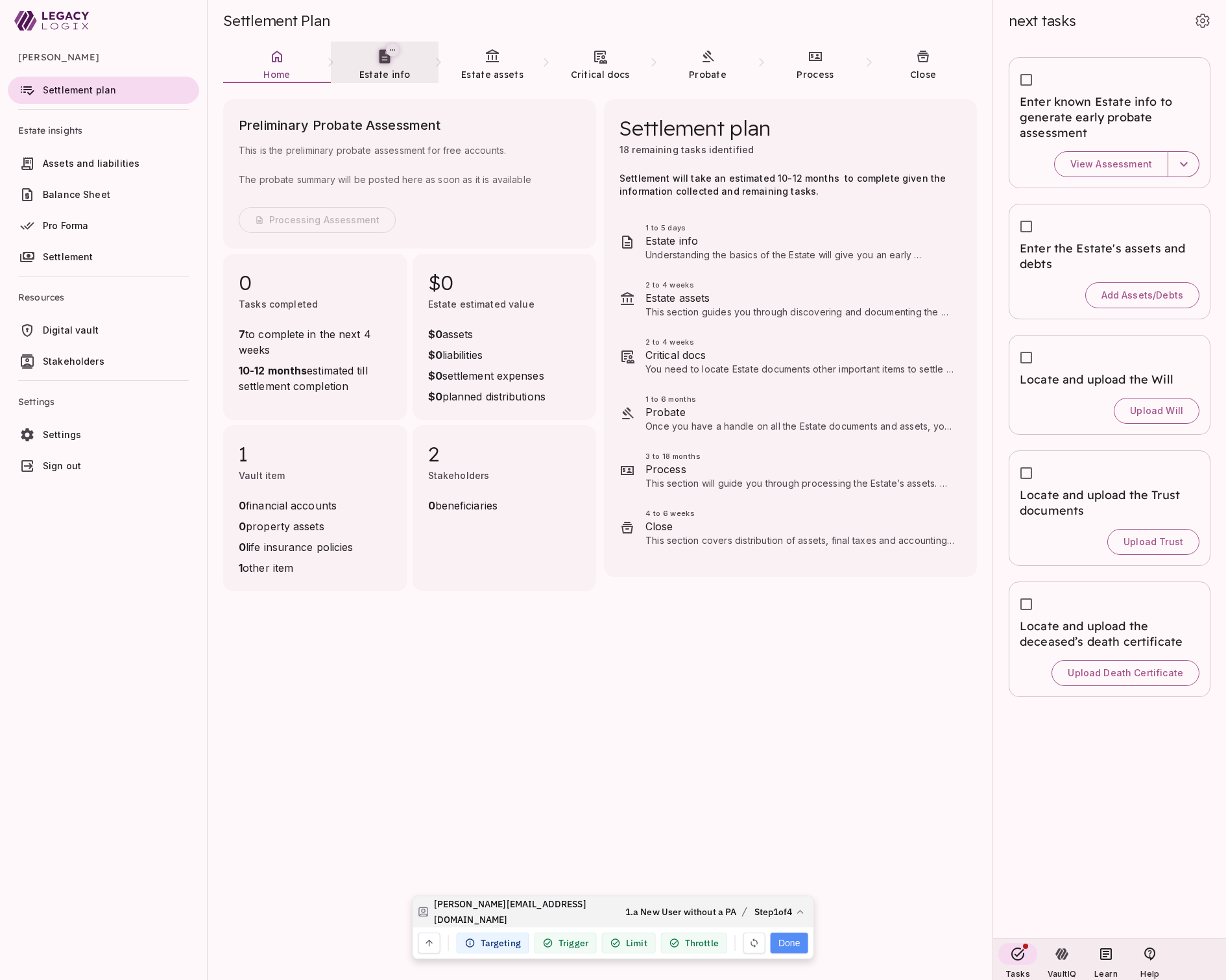
click at [787, 945] on button "Done" at bounding box center [789, 942] width 37 height 21
